Goal: Transaction & Acquisition: Book appointment/travel/reservation

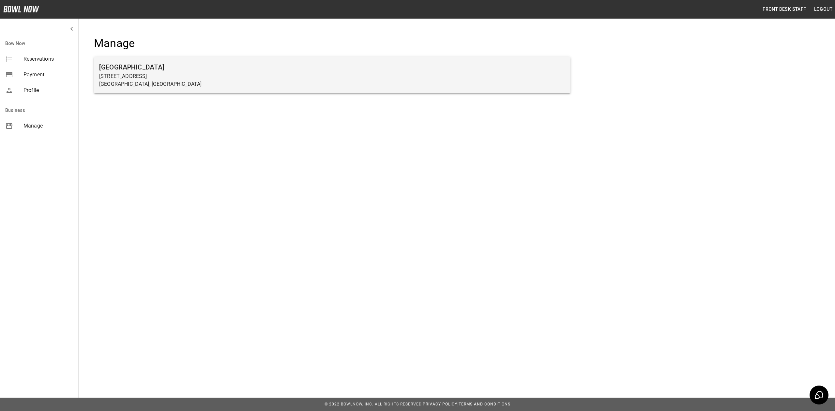
click at [181, 65] on h6 "[GEOGRAPHIC_DATA]" at bounding box center [332, 67] width 466 height 10
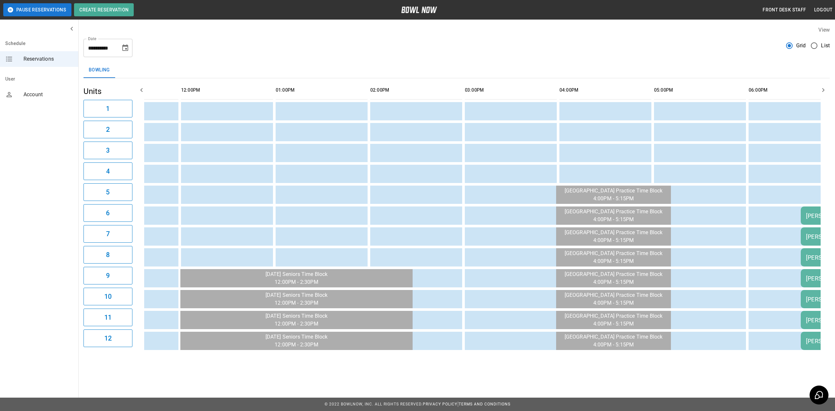
scroll to position [0, 55]
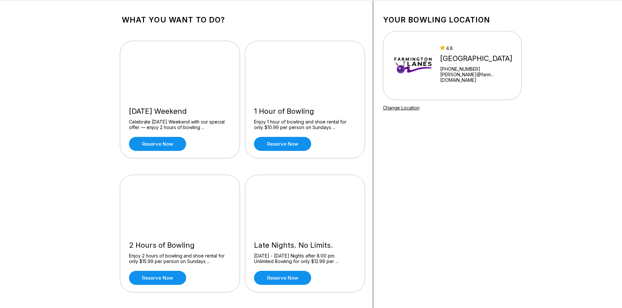
scroll to position [65, 0]
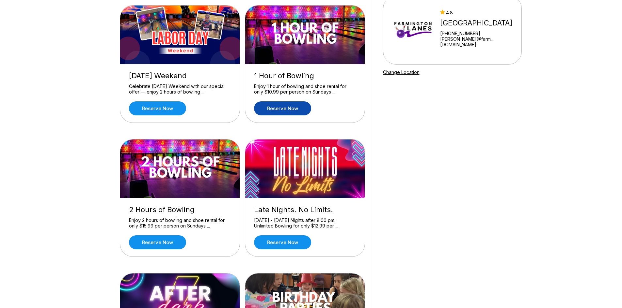
click at [292, 110] on link "Reserve now" at bounding box center [282, 108] width 57 height 14
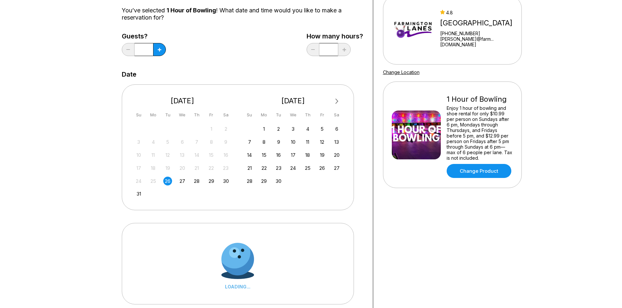
scroll to position [0, 0]
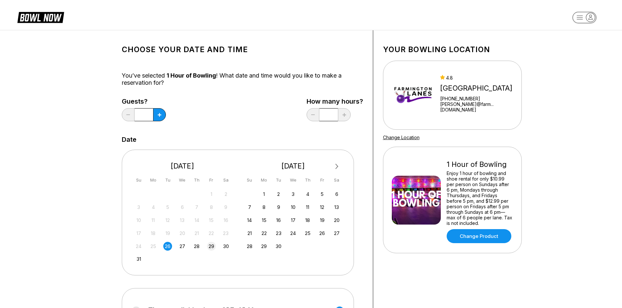
click at [210, 248] on div "29" at bounding box center [211, 246] width 9 height 9
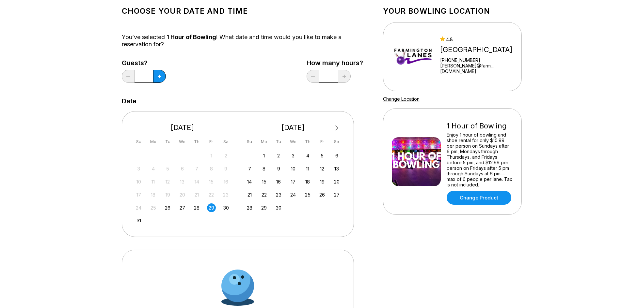
scroll to position [131, 0]
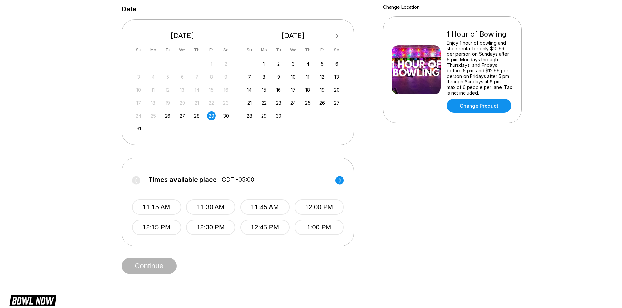
click at [339, 180] on circle at bounding box center [339, 180] width 8 height 8
click at [316, 211] on button "6:00 PM" at bounding box center [318, 207] width 49 height 15
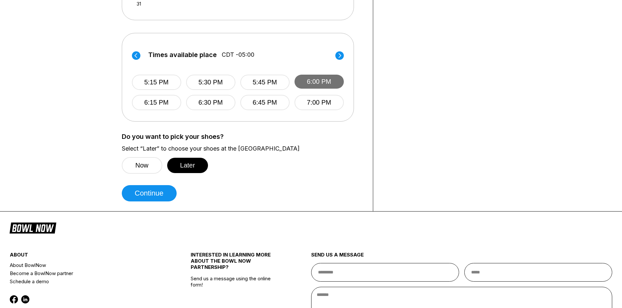
scroll to position [261, 0]
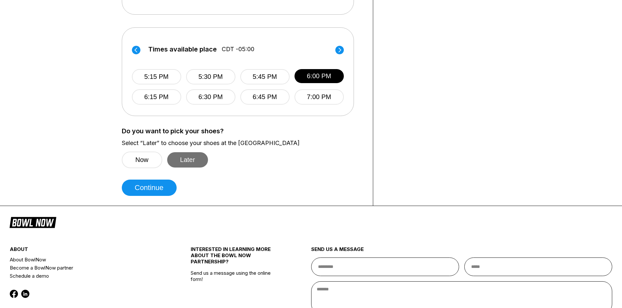
click at [183, 160] on button "Later" at bounding box center [187, 159] width 41 height 15
click at [130, 163] on button "Now" at bounding box center [142, 160] width 40 height 17
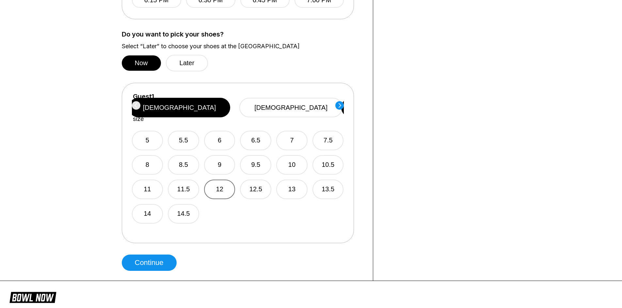
scroll to position [392, 0]
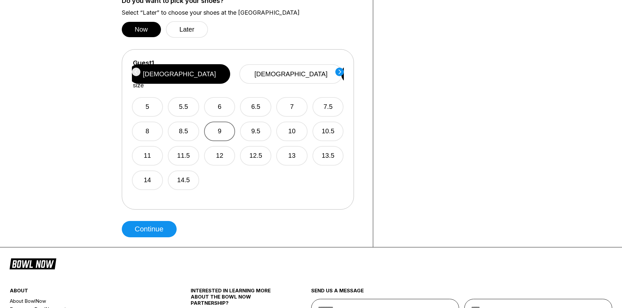
click at [225, 122] on button "9" at bounding box center [219, 132] width 31 height 20
click at [150, 223] on button "Continue" at bounding box center [149, 229] width 55 height 16
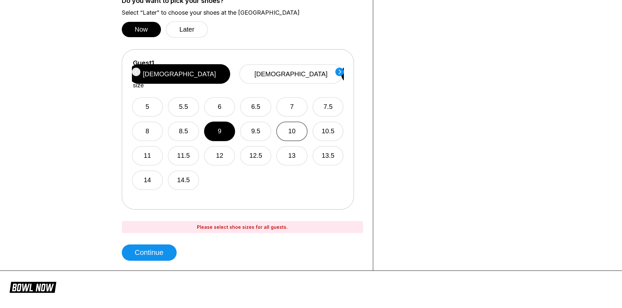
click at [297, 122] on button "10" at bounding box center [291, 132] width 31 height 20
click at [245, 146] on button "12.5" at bounding box center [255, 156] width 31 height 20
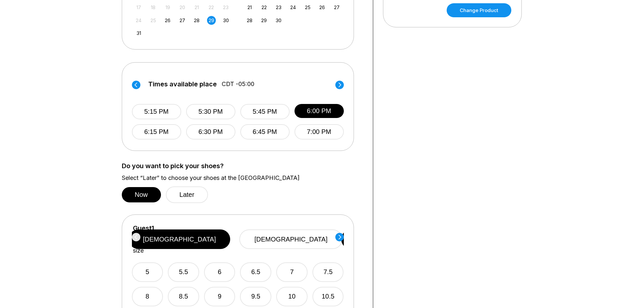
scroll to position [294, 0]
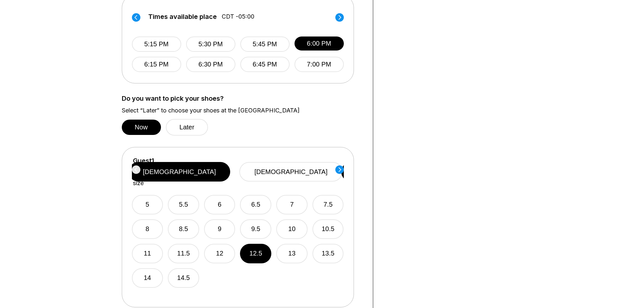
click at [342, 171] on circle at bounding box center [339, 169] width 8 height 8
click at [202, 210] on div "5 5.5 6 6.5 7 7.5 8 8.5 9 9.5 10 10.5 11 11.5 12 12.5 13 13.5 14 14.5" at bounding box center [238, 237] width 212 height 101
click at [220, 201] on button "6" at bounding box center [219, 205] width 31 height 20
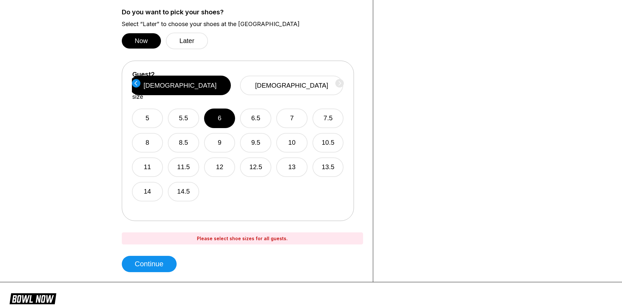
scroll to position [457, 0]
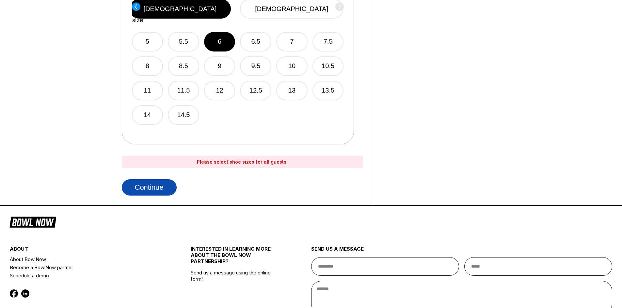
click at [151, 190] on button "Continue" at bounding box center [149, 187] width 55 height 16
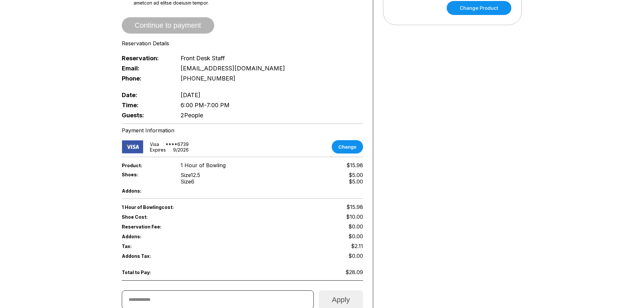
scroll to position [65, 0]
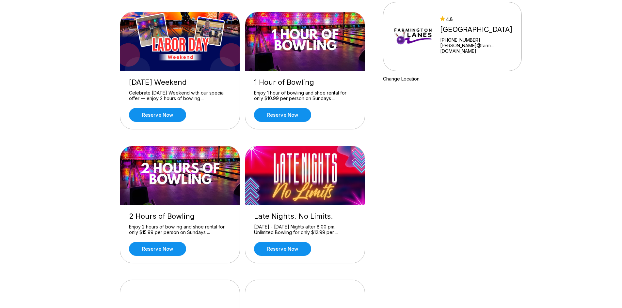
scroll to position [131, 0]
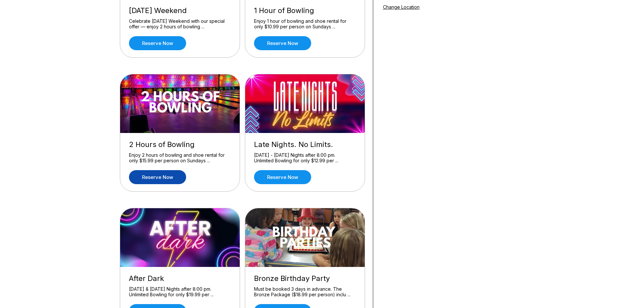
click at [161, 175] on link "Reserve now" at bounding box center [157, 177] width 57 height 14
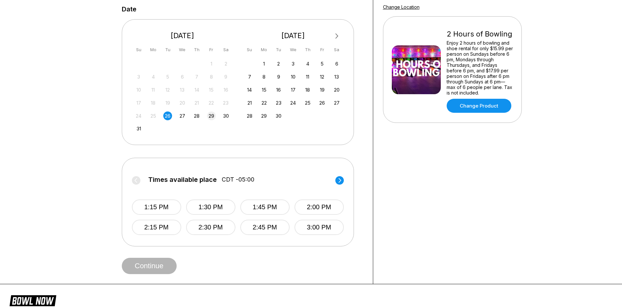
click at [211, 116] on div "29" at bounding box center [211, 116] width 9 height 9
click at [338, 176] on icon at bounding box center [339, 180] width 8 height 9
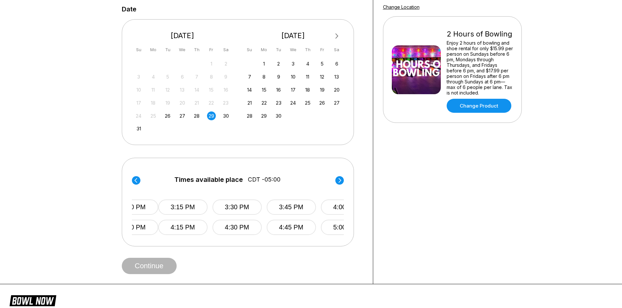
click at [338, 176] on icon at bounding box center [339, 180] width 8 height 9
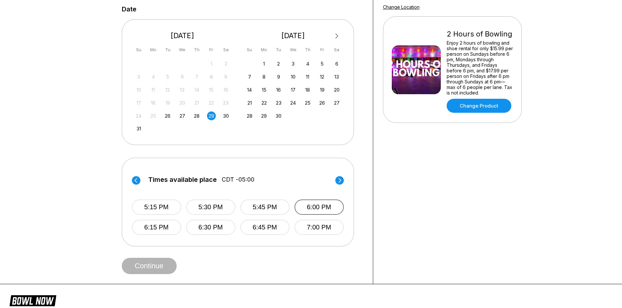
click at [326, 205] on button "6:00 PM" at bounding box center [318, 207] width 49 height 15
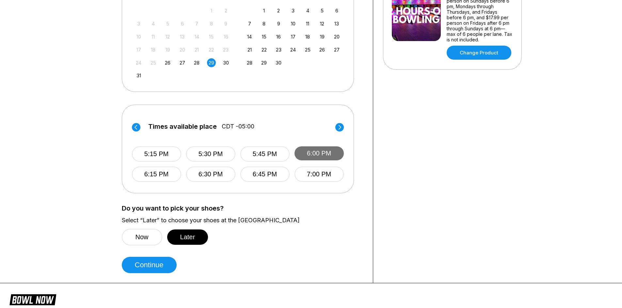
scroll to position [261, 0]
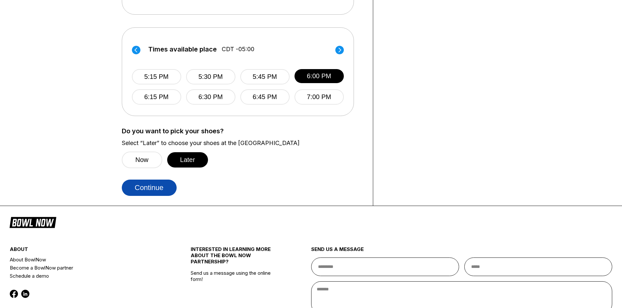
click at [152, 185] on button "Continue" at bounding box center [149, 188] width 55 height 16
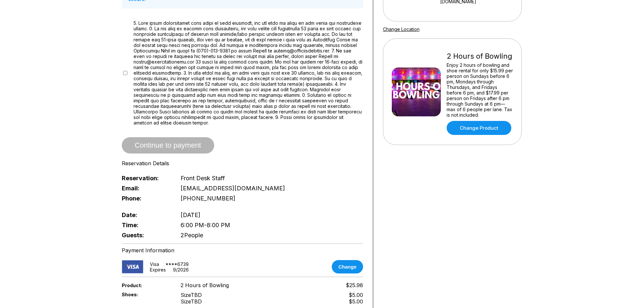
scroll to position [196, 0]
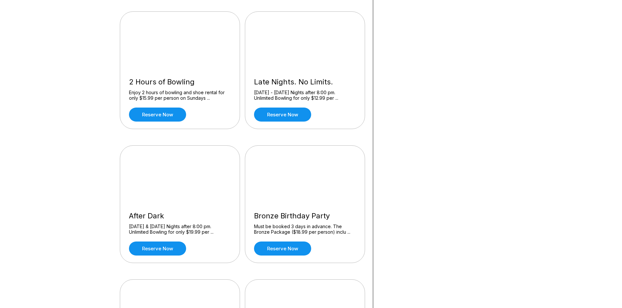
scroll to position [196, 0]
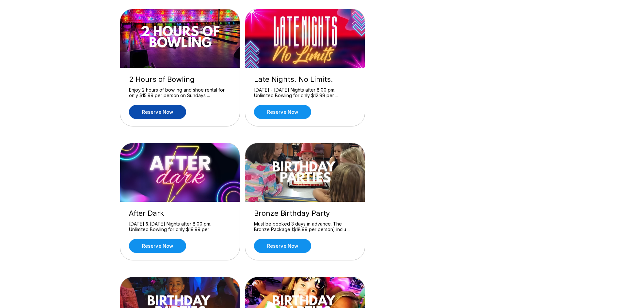
click at [179, 115] on link "Reserve now" at bounding box center [157, 112] width 57 height 14
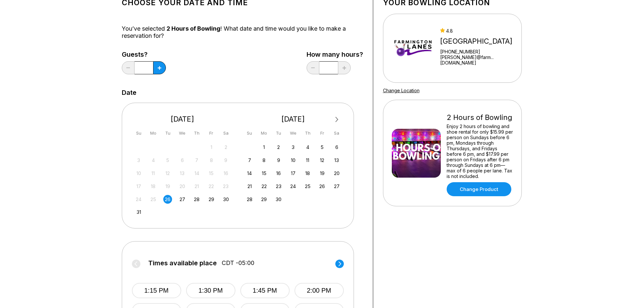
scroll to position [98, 0]
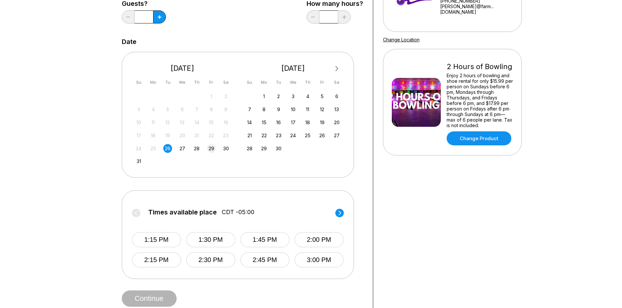
click at [210, 149] on div "29" at bounding box center [211, 148] width 9 height 9
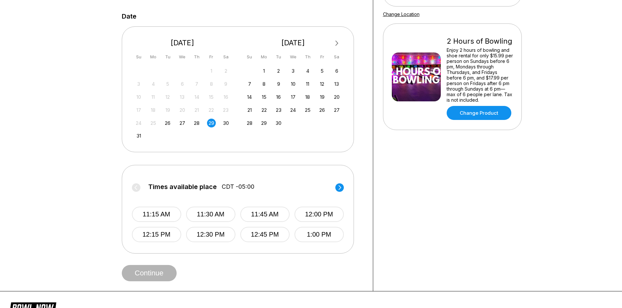
scroll to position [131, 0]
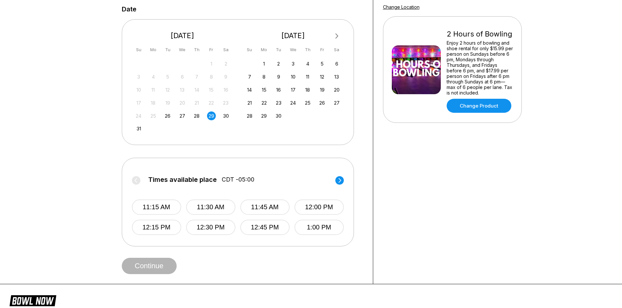
click at [337, 183] on circle at bounding box center [339, 180] width 8 height 8
click at [323, 208] on button "6:00 PM" at bounding box center [318, 207] width 49 height 15
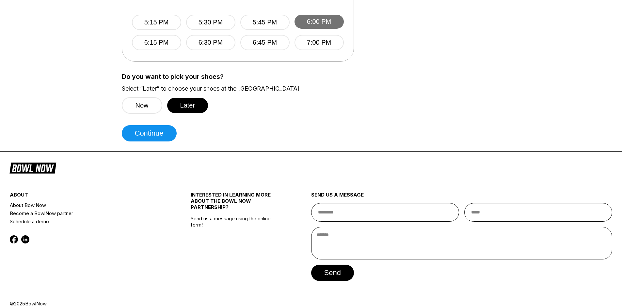
scroll to position [324, 0]
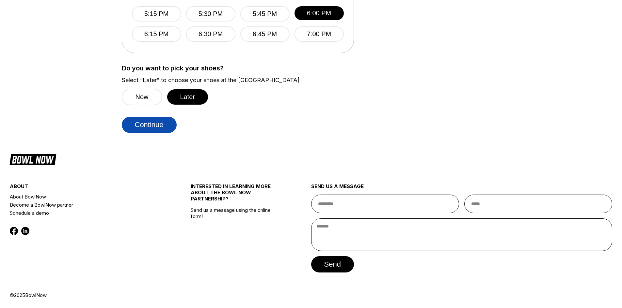
click at [151, 132] on button "Continue" at bounding box center [149, 125] width 55 height 16
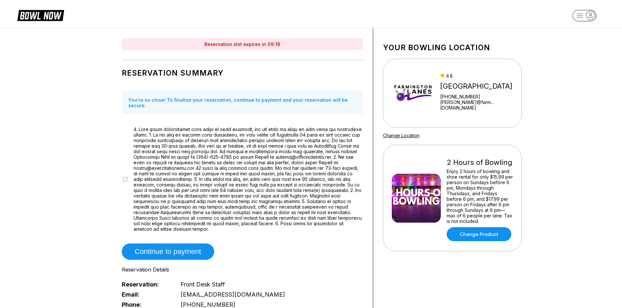
scroll to position [0, 0]
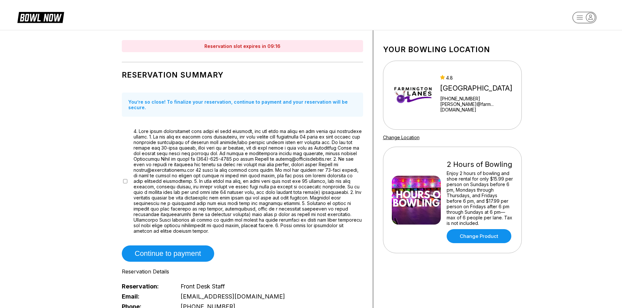
click at [127, 176] on div at bounding box center [242, 181] width 241 height 105
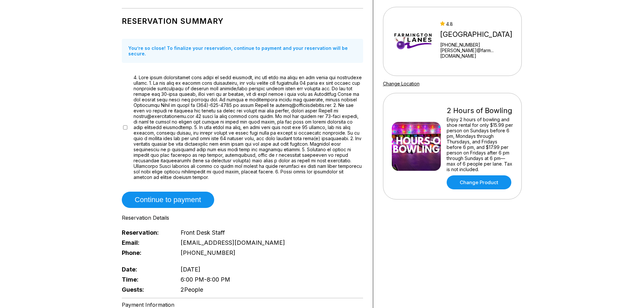
scroll to position [33, 0]
